Goal: Check status: Check status

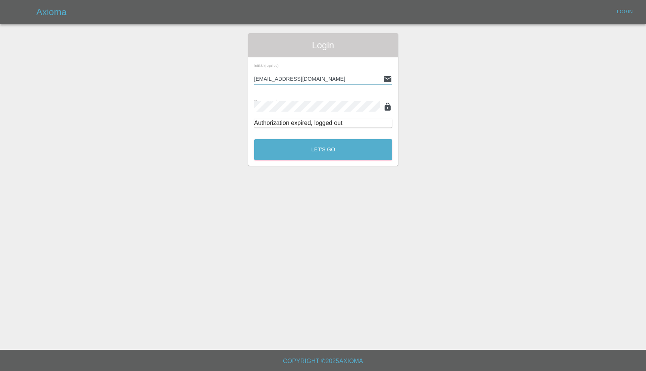
type input "enquiries@colourtouch.co.uk"
click at [323, 150] on button "Let's Go" at bounding box center [323, 149] width 138 height 21
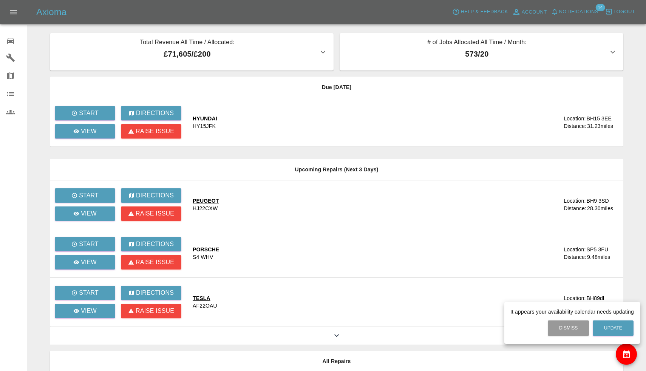
click at [572, 14] on div at bounding box center [323, 185] width 646 height 371
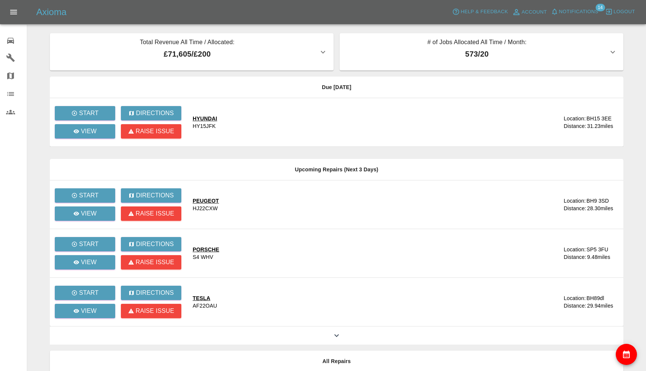
click at [572, 14] on span "Notifications" at bounding box center [578, 12] width 39 height 9
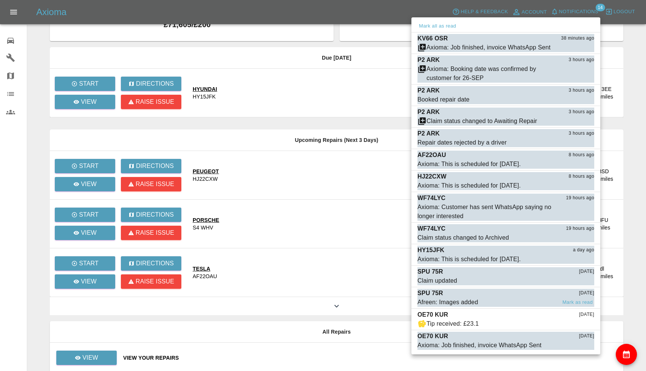
scroll to position [37, 0]
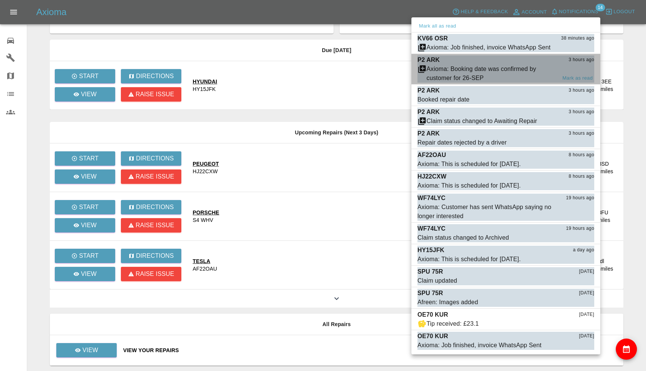
click at [470, 71] on div "Axioma: Booking date was confirmed by customer for 26-SEP" at bounding box center [492, 74] width 130 height 18
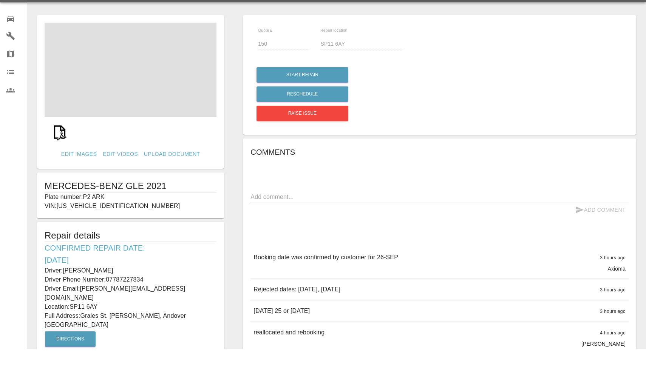
scroll to position [22, 0]
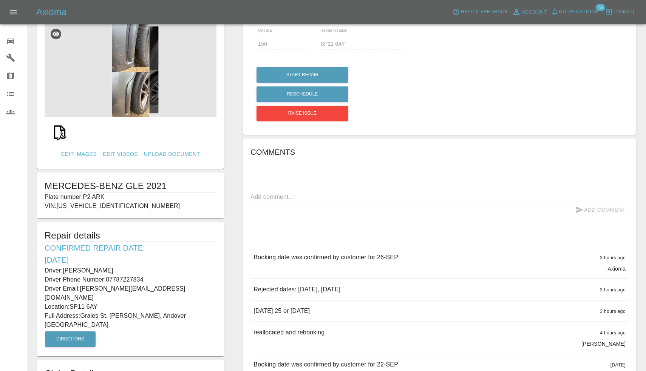
drag, startPoint x: 86, startPoint y: 196, endPoint x: 115, endPoint y: 196, distance: 29.5
click at [115, 196] on p "Plate number: P2 ARK" at bounding box center [131, 197] width 172 height 9
copy p "P2 ARK"
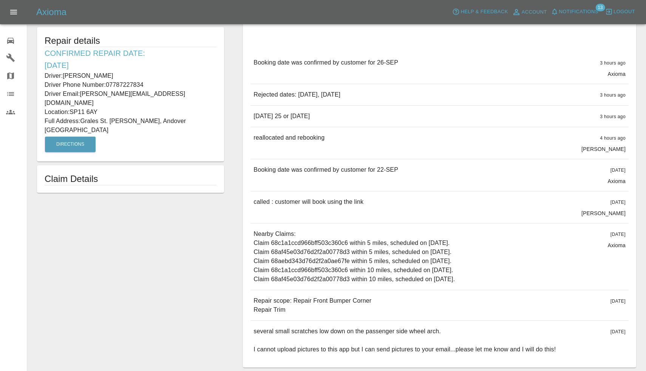
scroll to position [247, 0]
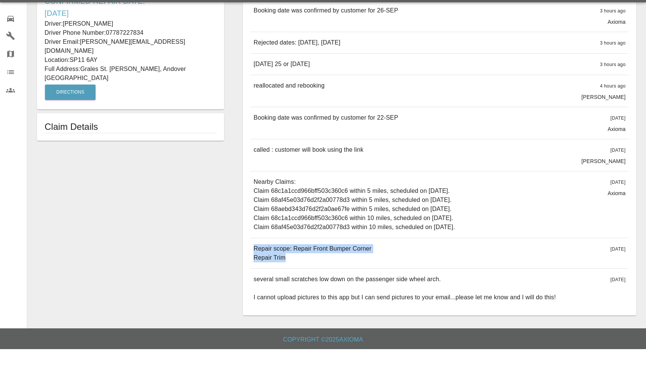
drag, startPoint x: 254, startPoint y: 247, endPoint x: 320, endPoint y: 260, distance: 67.8
click at [320, 266] on p "Repair scope: Repair Front Bumper Corner Repair Trim" at bounding box center [313, 275] width 118 height 18
copy p "Repair scope: Repair Front Bumper Corner Repair Trim"
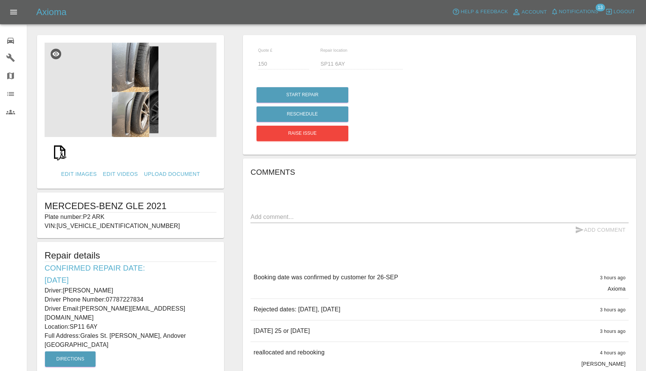
scroll to position [0, 0]
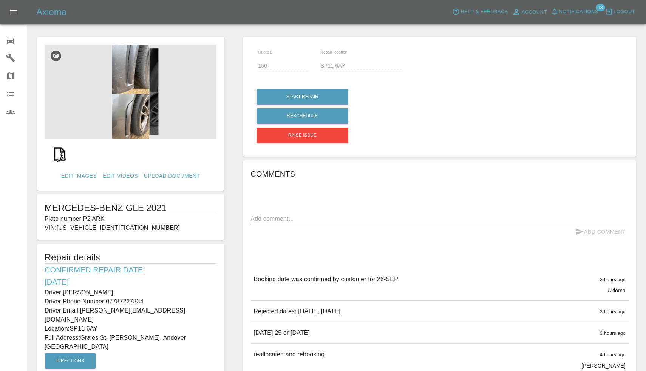
drag, startPoint x: 65, startPoint y: 292, endPoint x: 115, endPoint y: 289, distance: 50.0
click at [115, 289] on p "Driver: Robert Flood" at bounding box center [131, 292] width 172 height 9
copy p "Robert Flood"
drag, startPoint x: 108, startPoint y: 301, endPoint x: 145, endPoint y: 301, distance: 37.0
click at [145, 301] on p "Driver Phone Number: 07787227834" at bounding box center [131, 301] width 172 height 9
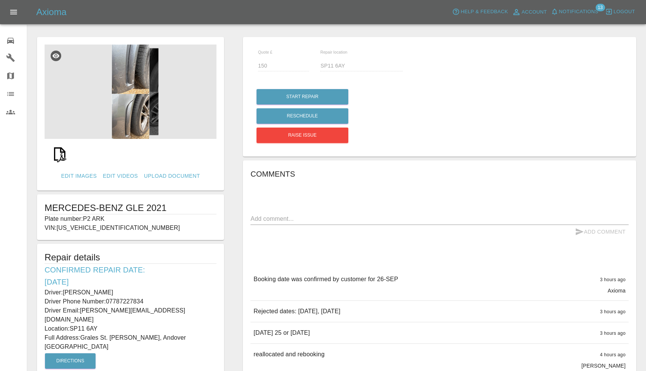
copy p "07787227834"
drag, startPoint x: 82, startPoint y: 329, endPoint x: 147, endPoint y: 328, distance: 64.3
click at [147, 334] on p "Full Address: Grales St. Mary Bourne, Andover Hampshire" at bounding box center [131, 343] width 172 height 18
copy p "Grales St. Mary Bourne"
drag, startPoint x: 72, startPoint y: 318, endPoint x: 102, endPoint y: 317, distance: 30.6
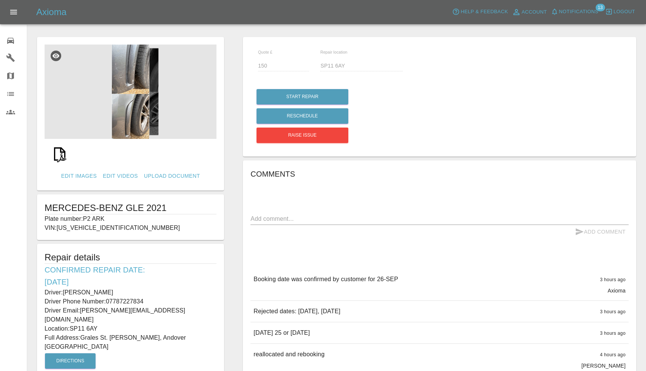
click at [102, 325] on p "Location: SP11 6AY" at bounding box center [131, 329] width 172 height 9
copy p "SP11 6AY"
click at [142, 101] on img at bounding box center [131, 92] width 172 height 94
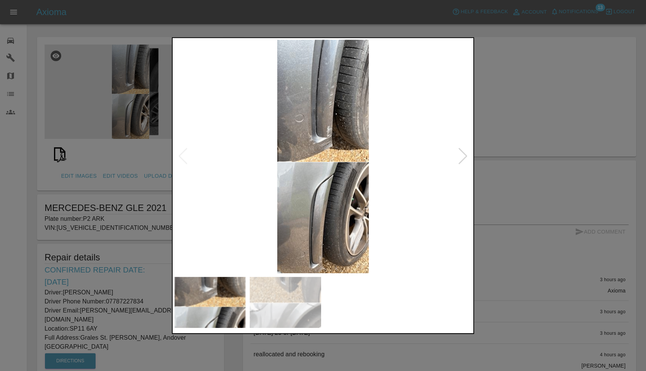
click at [467, 155] on div at bounding box center [463, 156] width 10 height 17
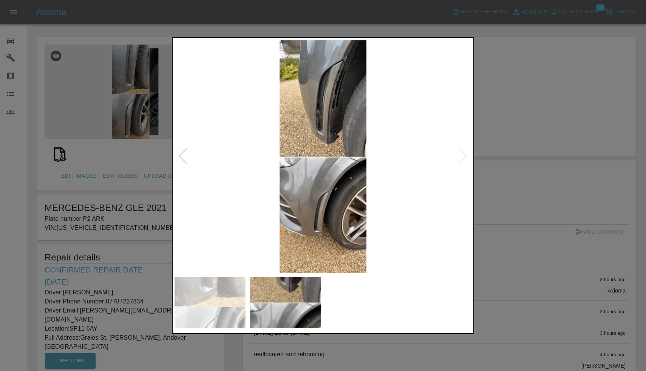
click at [547, 56] on div at bounding box center [323, 185] width 646 height 371
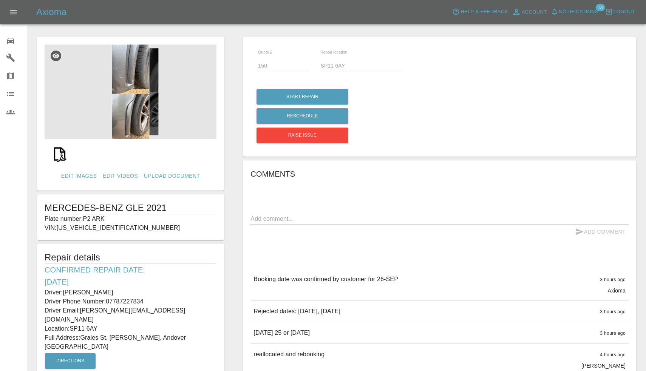
click at [576, 8] on span "Notifications" at bounding box center [578, 12] width 39 height 9
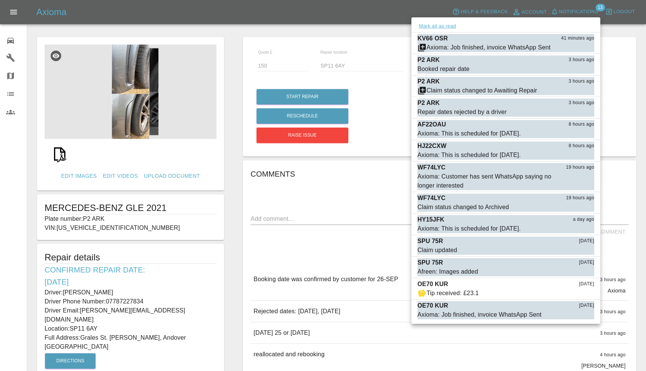
click at [436, 24] on button "Mark all as read" at bounding box center [437, 26] width 40 height 9
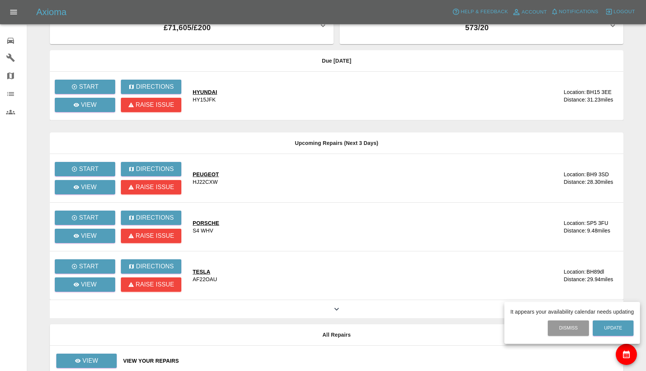
scroll to position [34, 0]
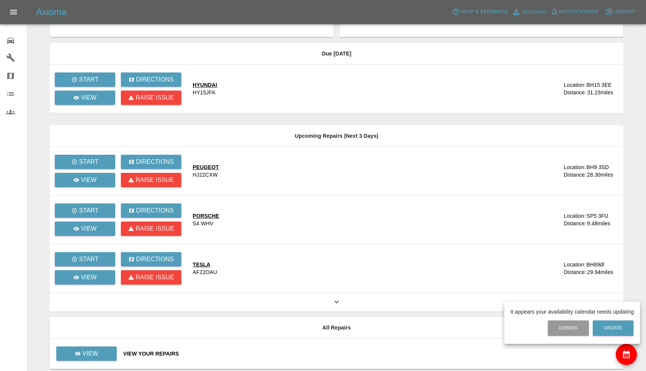
click at [108, 355] on div at bounding box center [323, 185] width 646 height 371
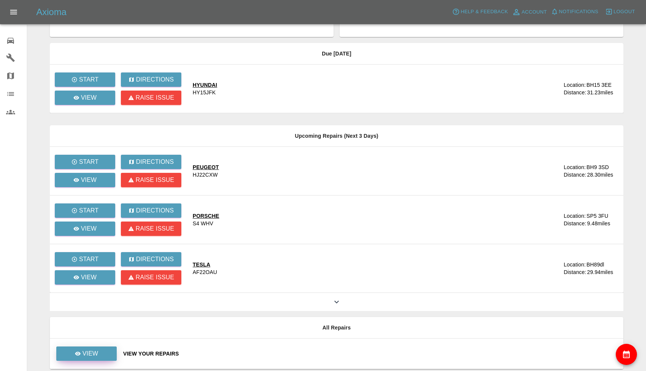
click at [106, 352] on link "View" at bounding box center [86, 354] width 60 height 14
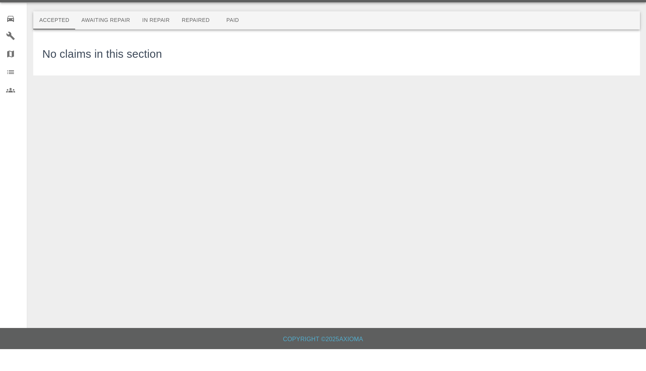
click at [240, 33] on button "Paid" at bounding box center [233, 42] width 34 height 18
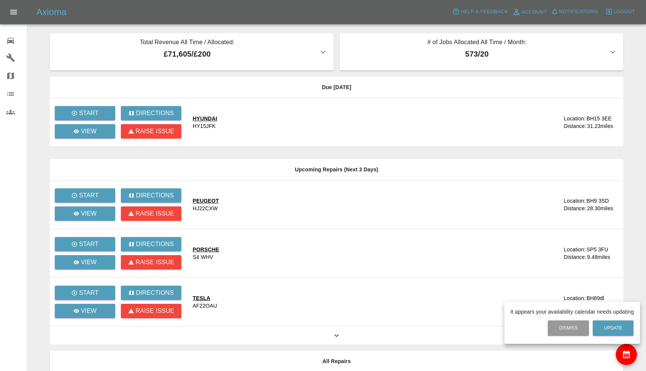
scroll to position [62, 0]
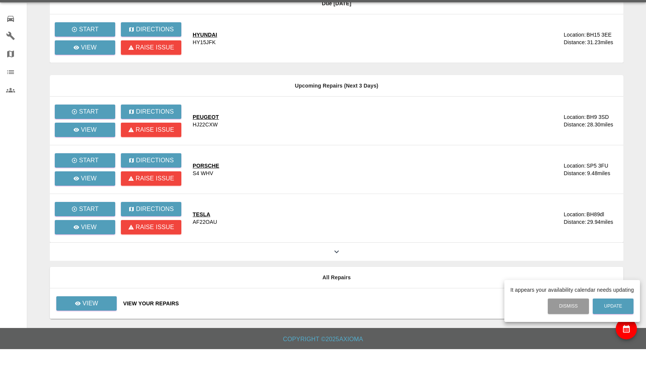
click at [90, 303] on div at bounding box center [323, 185] width 646 height 371
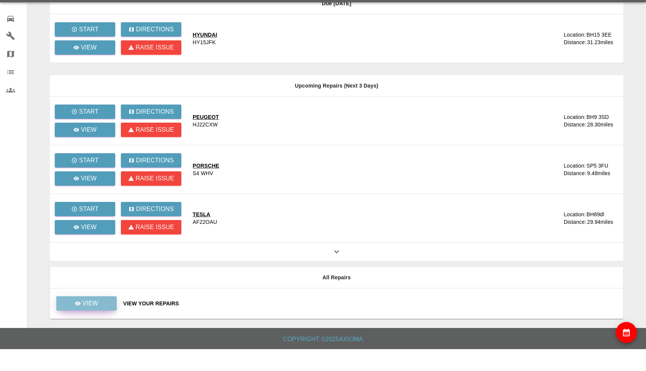
click at [90, 321] on p "View" at bounding box center [90, 325] width 16 height 9
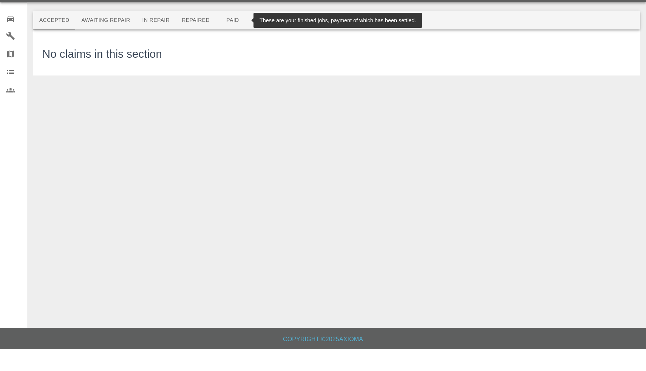
click at [235, 33] on button "Paid" at bounding box center [233, 42] width 34 height 18
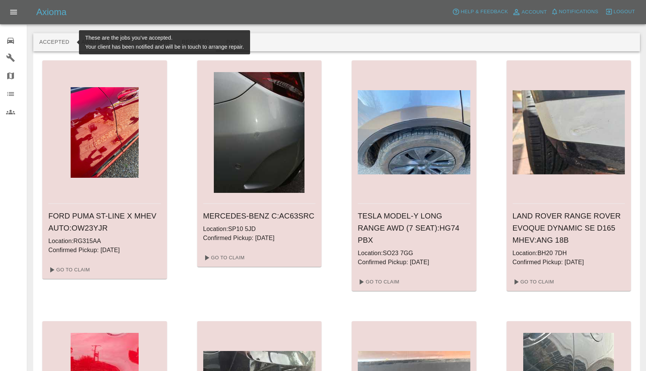
click at [53, 46] on button "Accepted" at bounding box center [54, 42] width 42 height 18
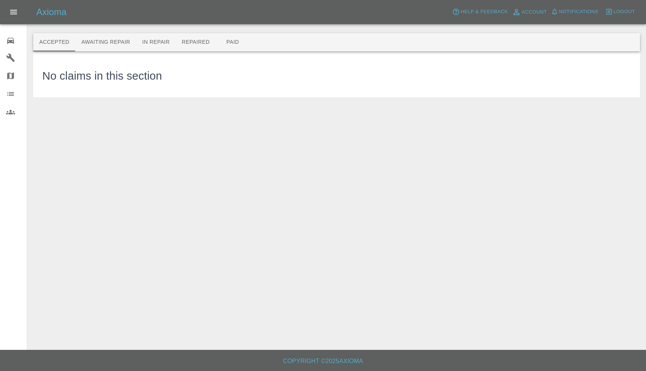
click at [8, 40] on icon at bounding box center [10, 41] width 7 height 6
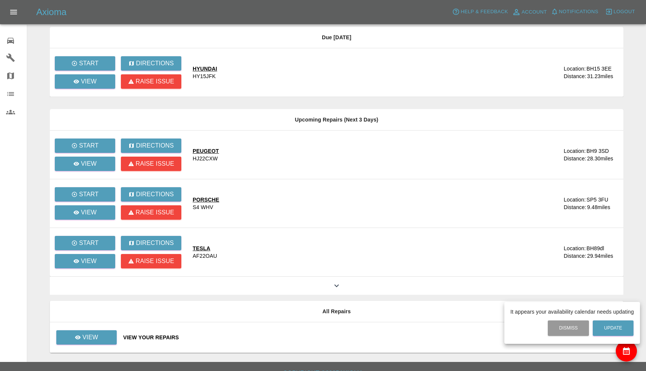
scroll to position [62, 0]
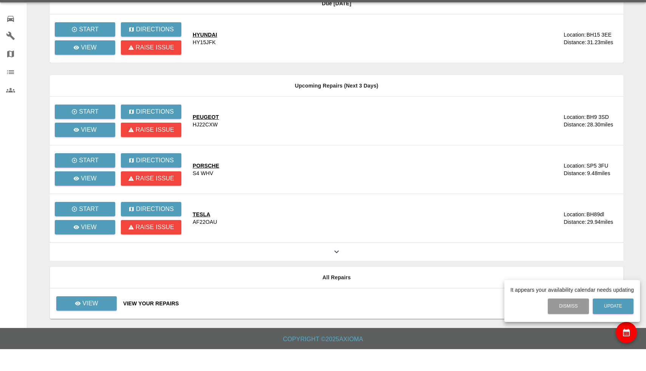
click at [86, 305] on div at bounding box center [323, 185] width 646 height 371
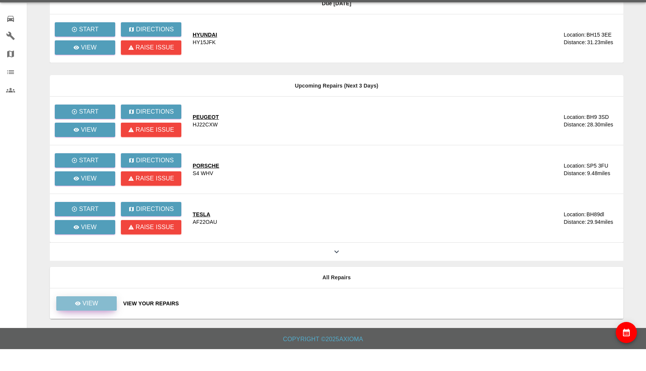
click at [86, 321] on p "View" at bounding box center [90, 325] width 16 height 9
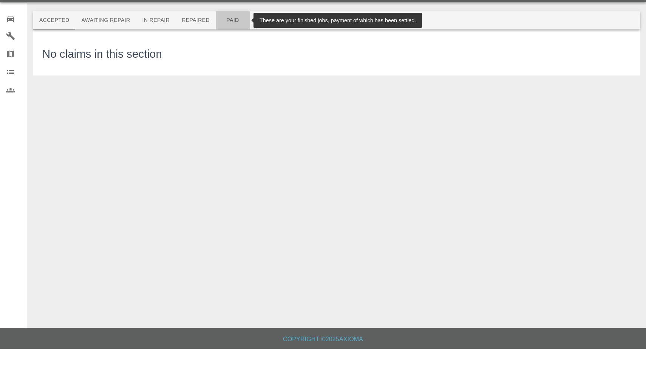
click at [233, 33] on button "Paid" at bounding box center [233, 42] width 34 height 18
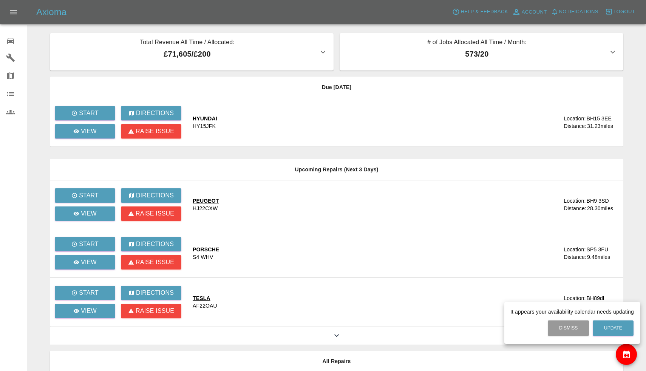
scroll to position [62, 0]
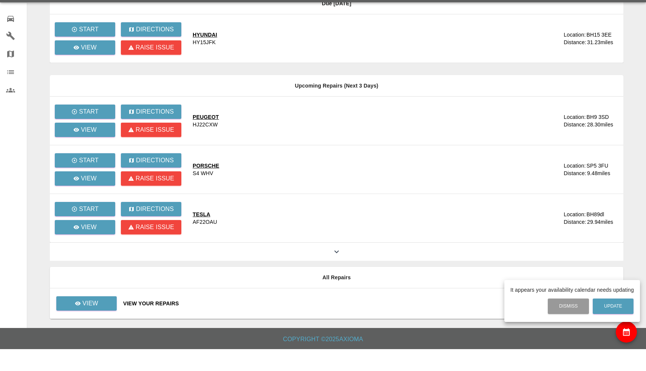
click at [90, 309] on div at bounding box center [323, 185] width 646 height 371
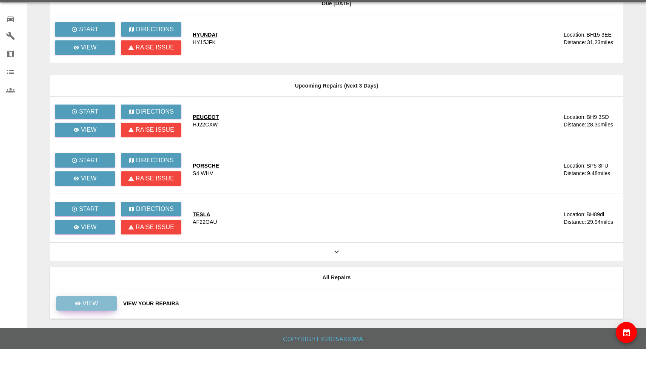
click at [91, 321] on p "View" at bounding box center [90, 325] width 16 height 9
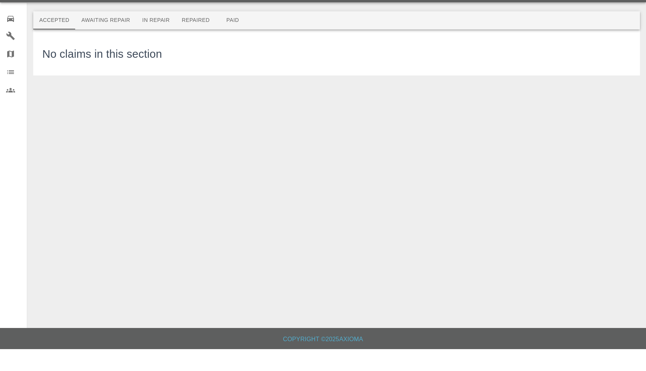
click at [231, 33] on button "Paid" at bounding box center [233, 42] width 34 height 18
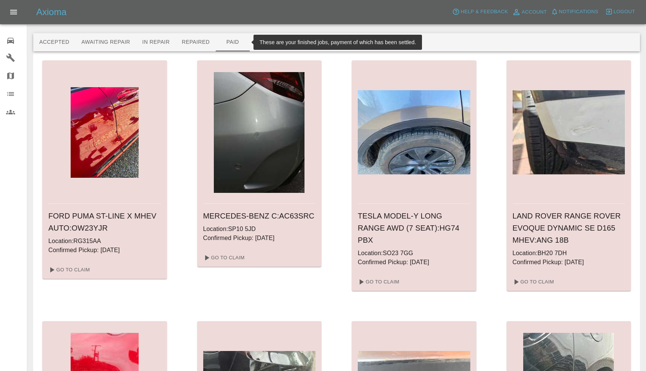
click at [9, 42] on icon at bounding box center [10, 41] width 7 height 6
